Goal: Task Accomplishment & Management: Manage account settings

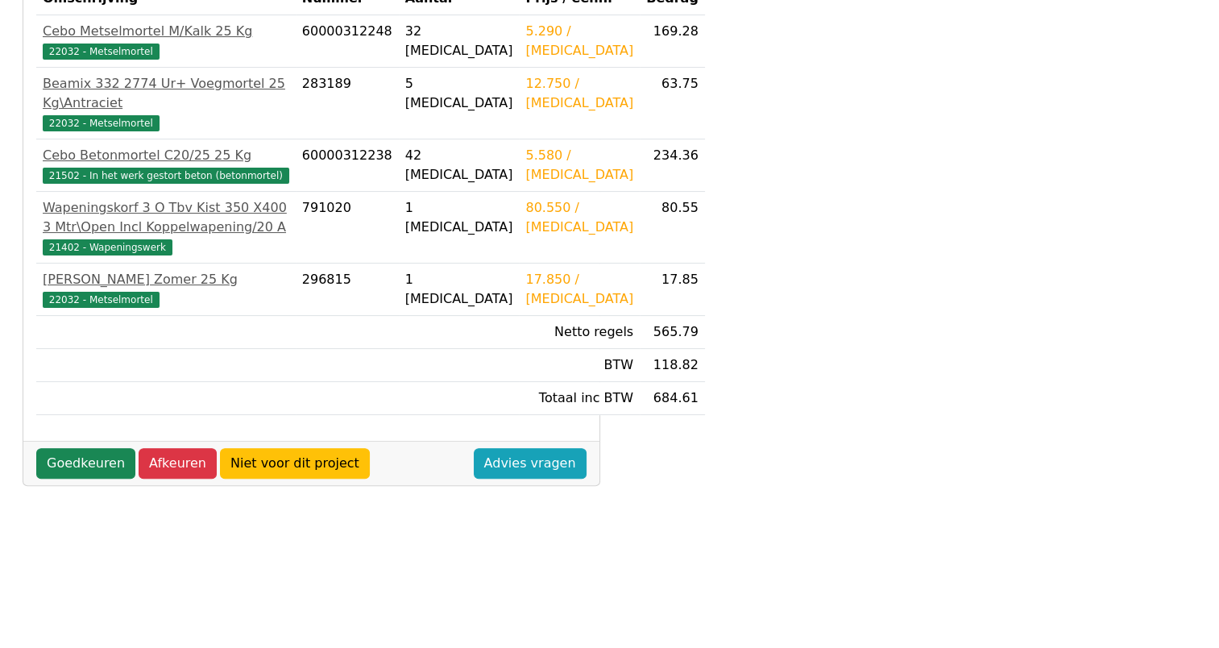
scroll to position [367, 0]
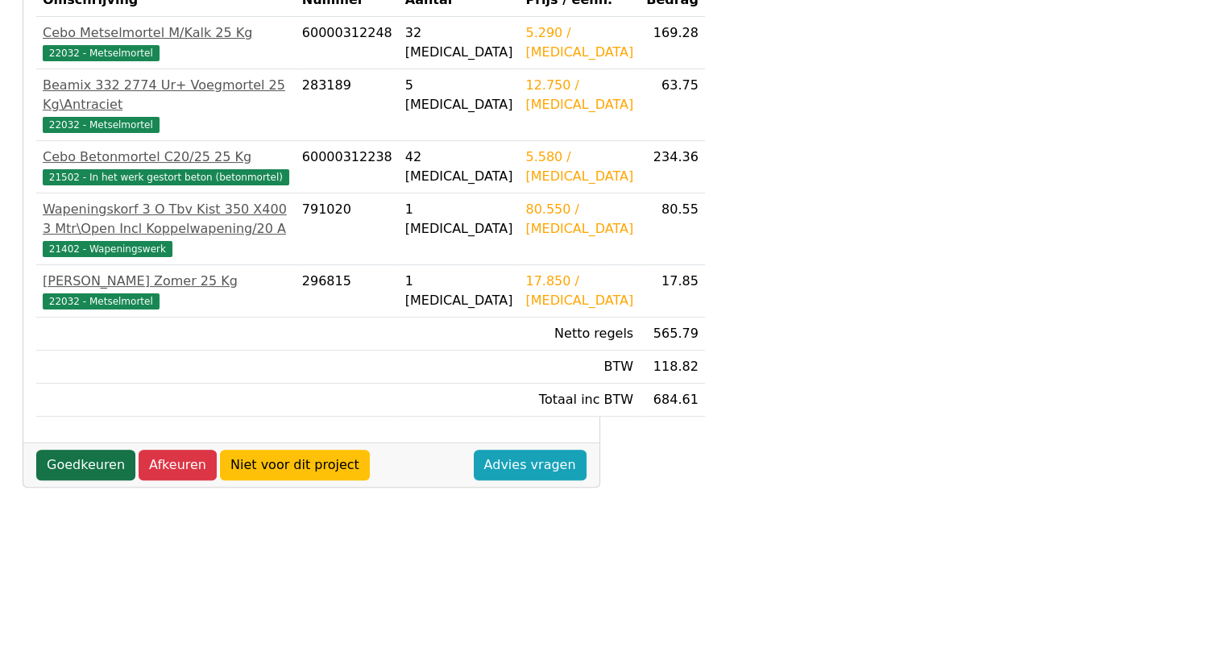
click at [103, 480] on link "Goedkeuren" at bounding box center [85, 464] width 99 height 31
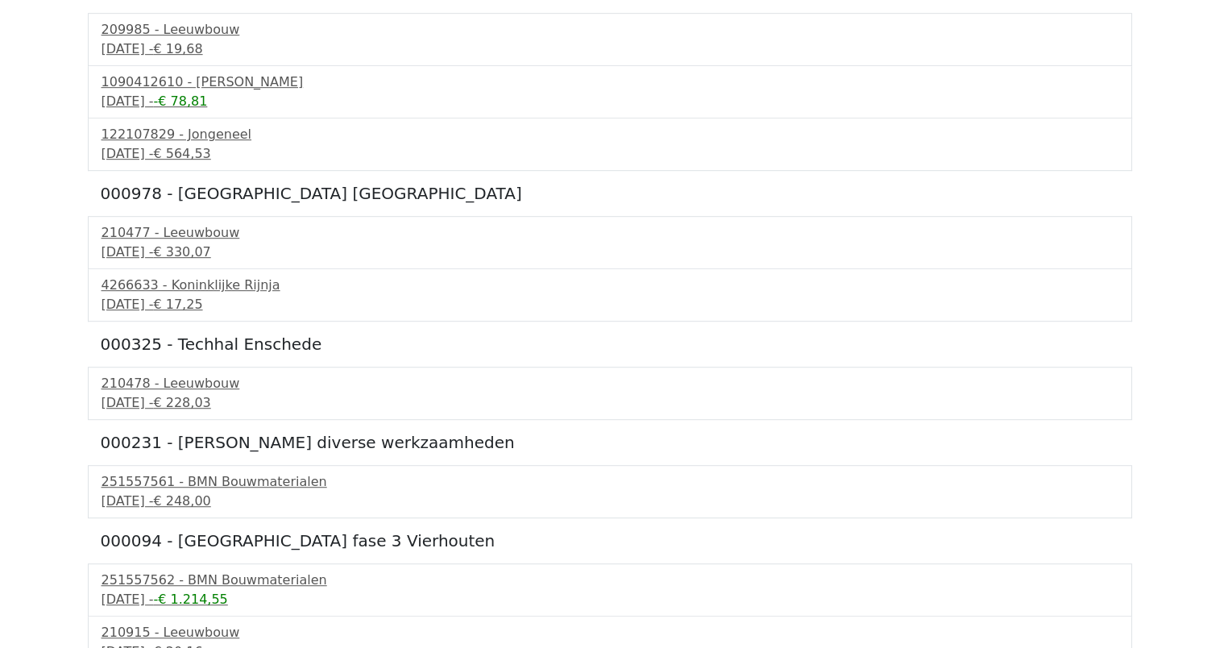
scroll to position [929, 0]
click at [182, 484] on div "251557561 - BMN Bouwmaterialen" at bounding box center [609, 479] width 1016 height 19
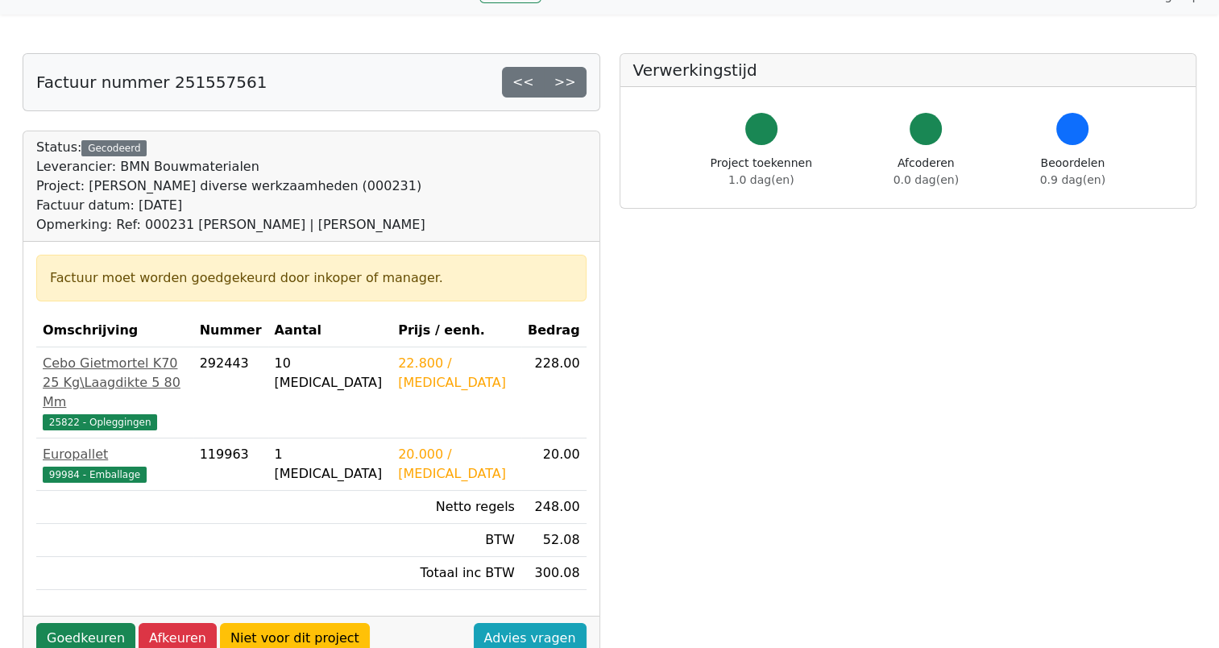
scroll to position [102, 0]
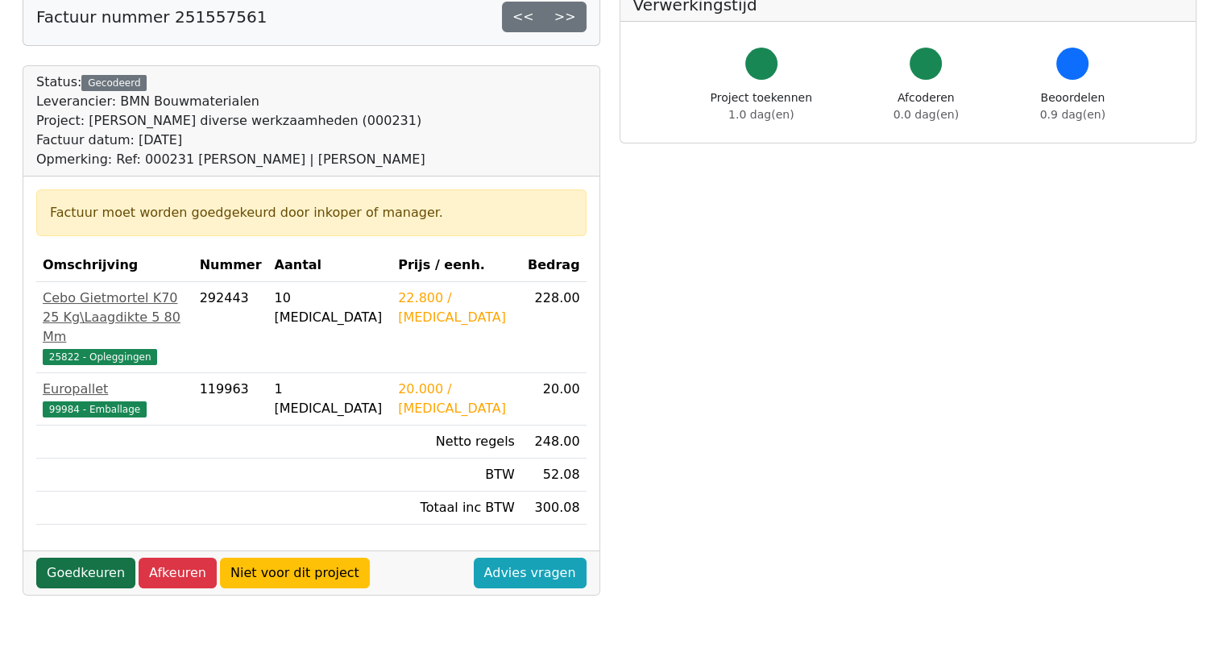
click at [70, 575] on link "Goedkeuren" at bounding box center [85, 572] width 99 height 31
